Goal: Navigation & Orientation: Find specific page/section

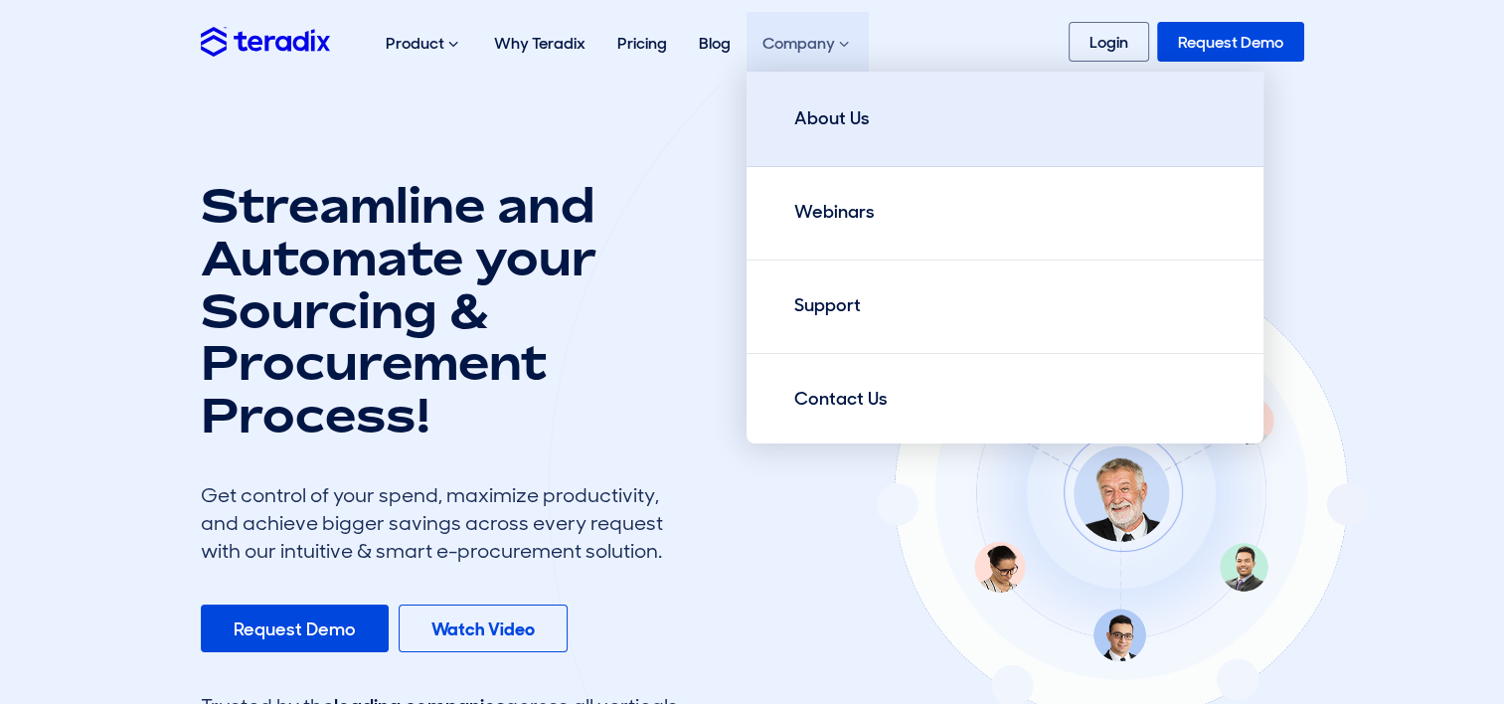
click at [842, 127] on div "About Us" at bounding box center [832, 118] width 76 height 27
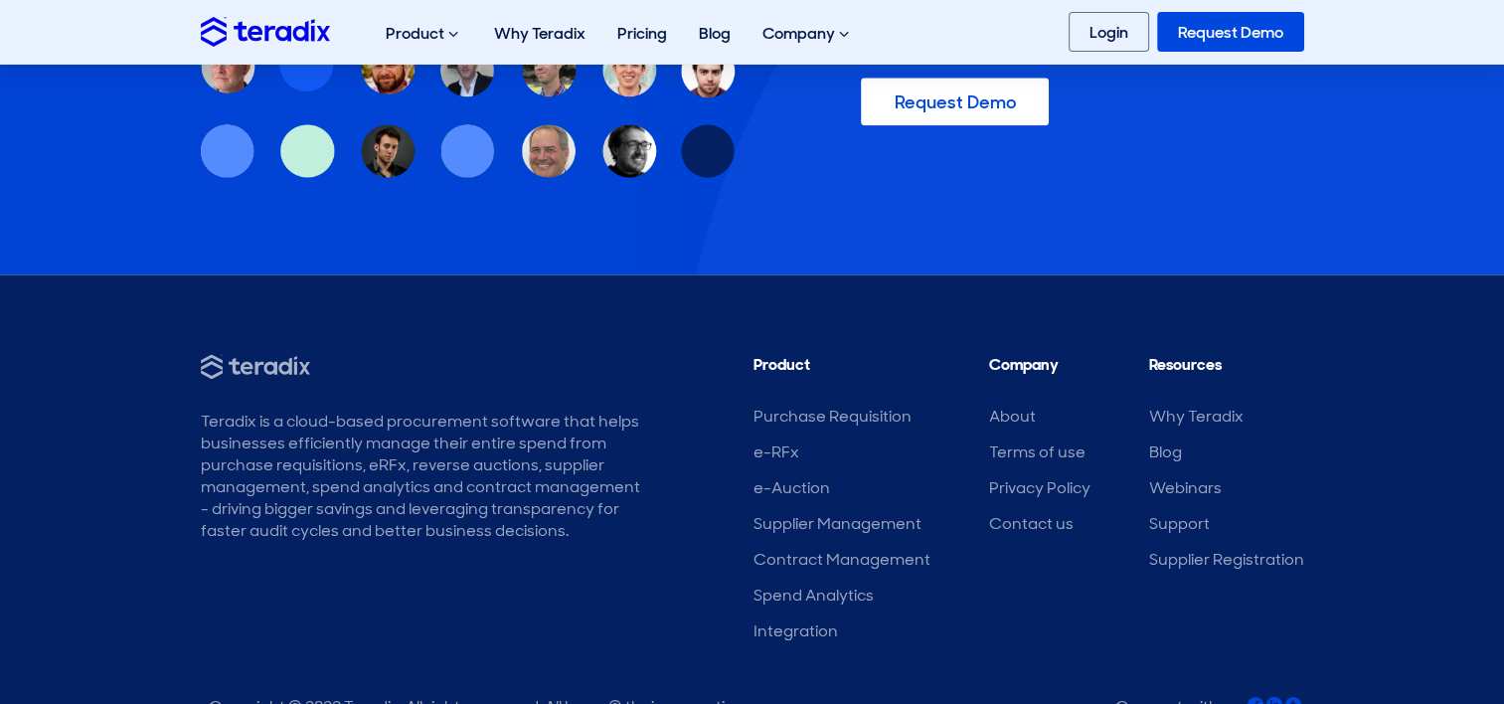
scroll to position [2659, 0]
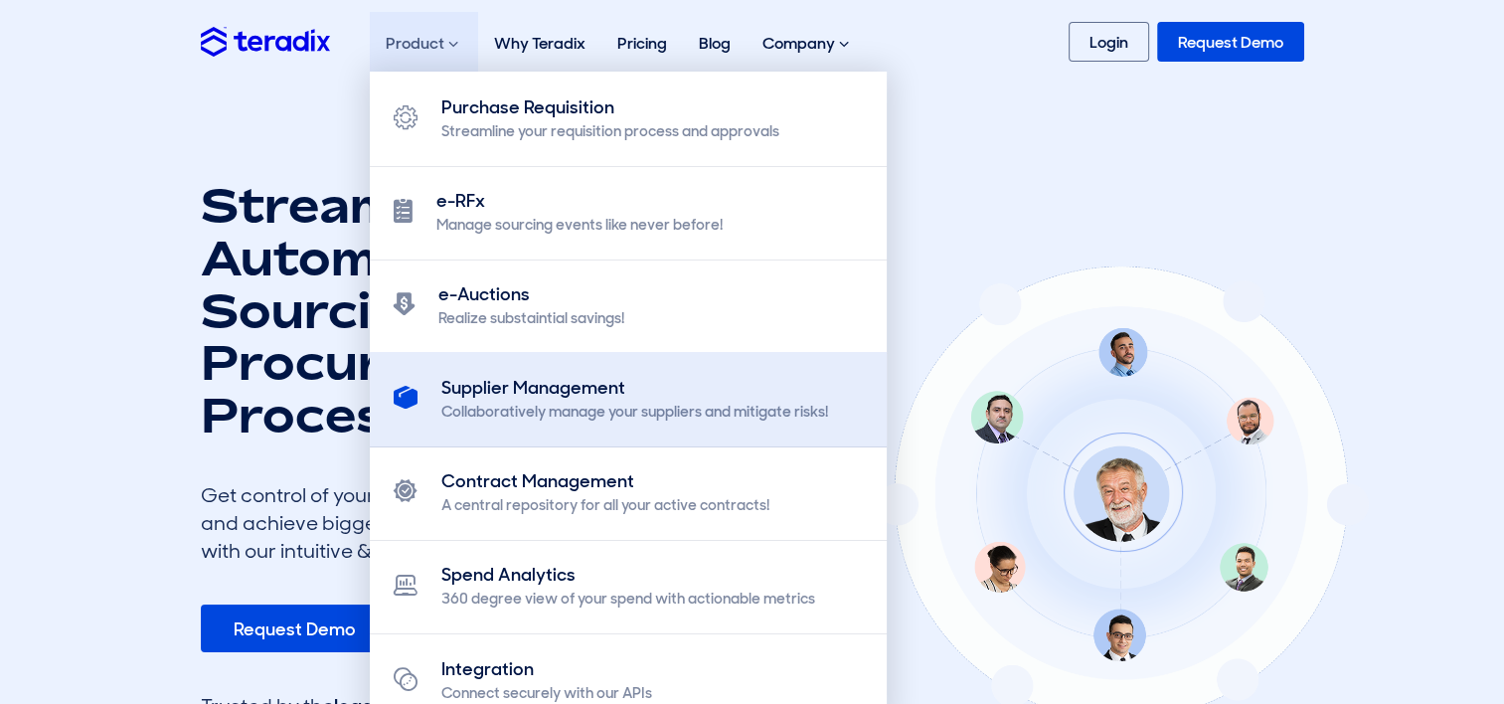
click at [544, 381] on div "Supplier Management" at bounding box center [634, 388] width 387 height 27
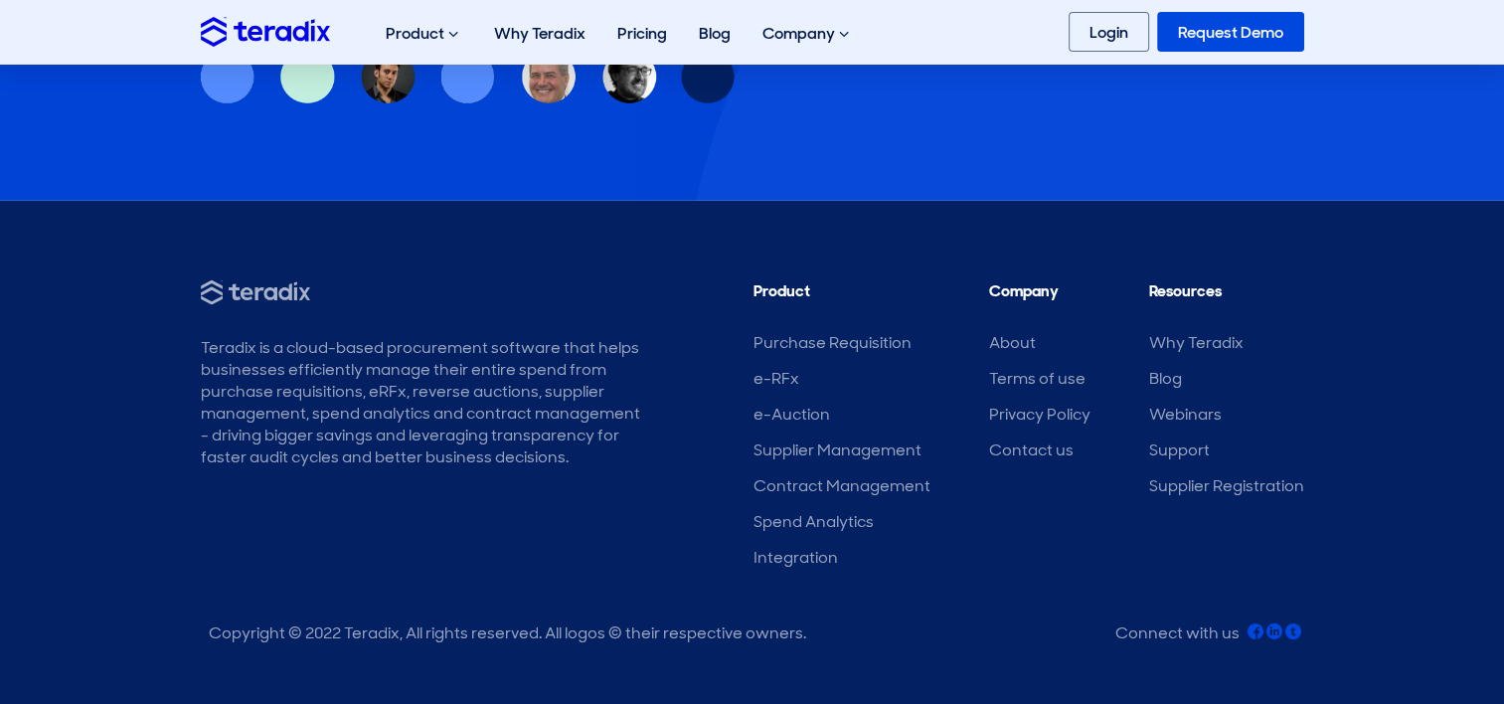
scroll to position [4330, 0]
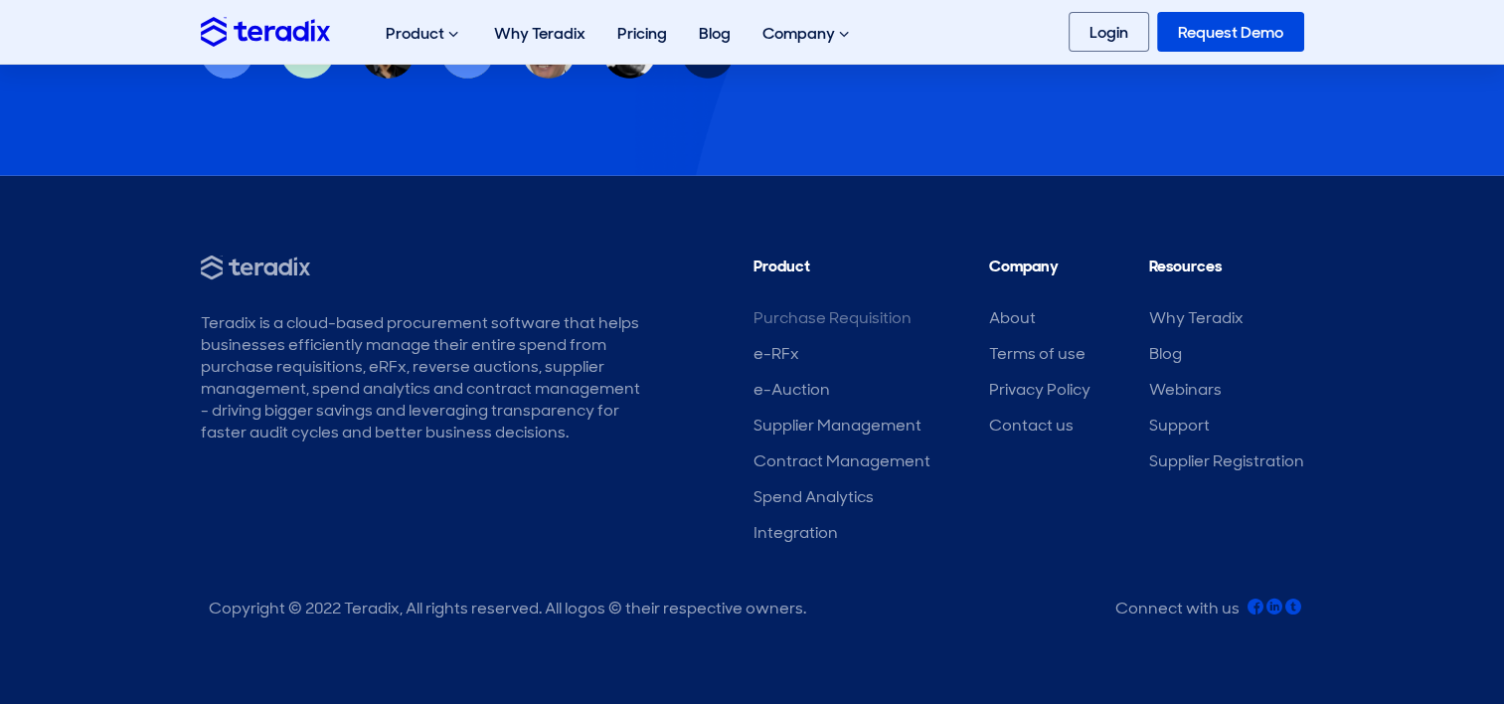
click at [785, 315] on link "Purchase Requisition" at bounding box center [832, 317] width 158 height 21
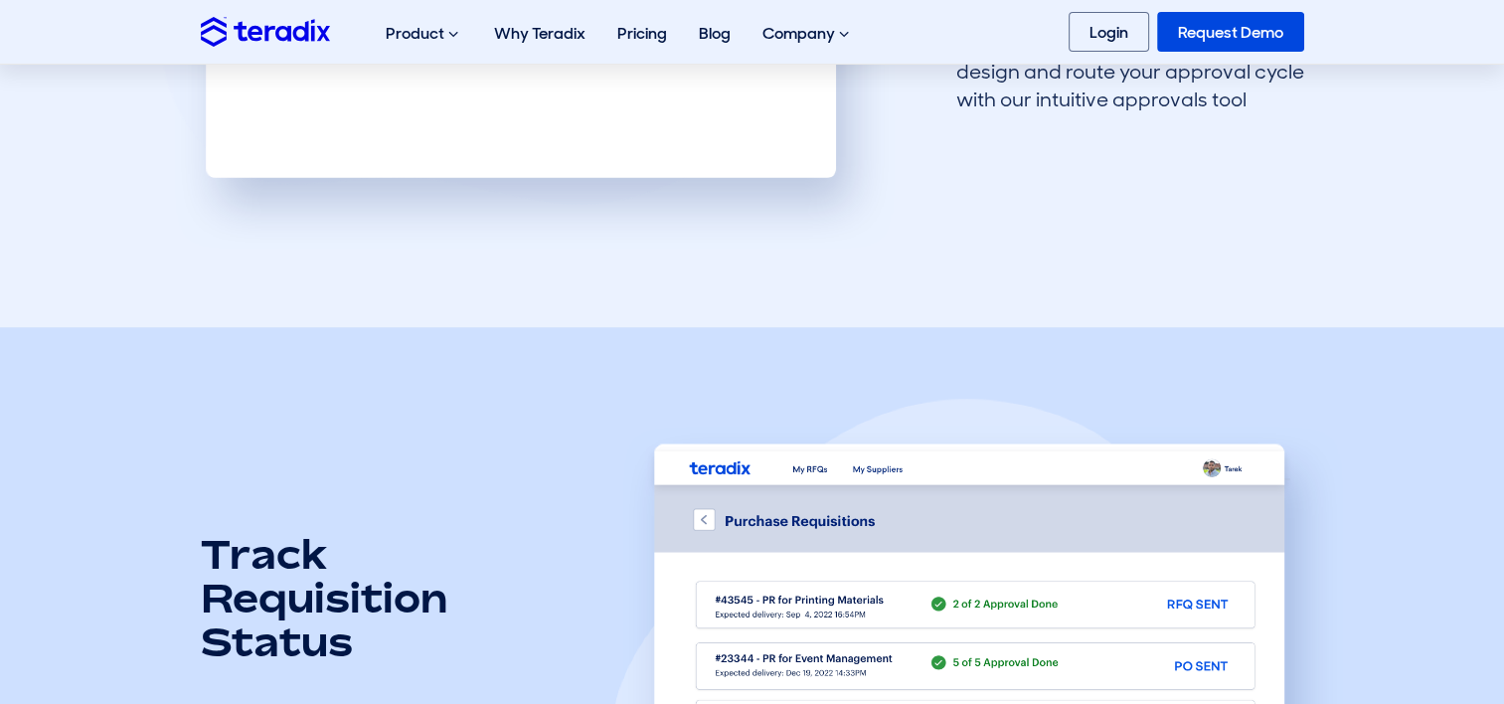
scroll to position [1789, 0]
